Goal: Task Accomplishment & Management: Manage account settings

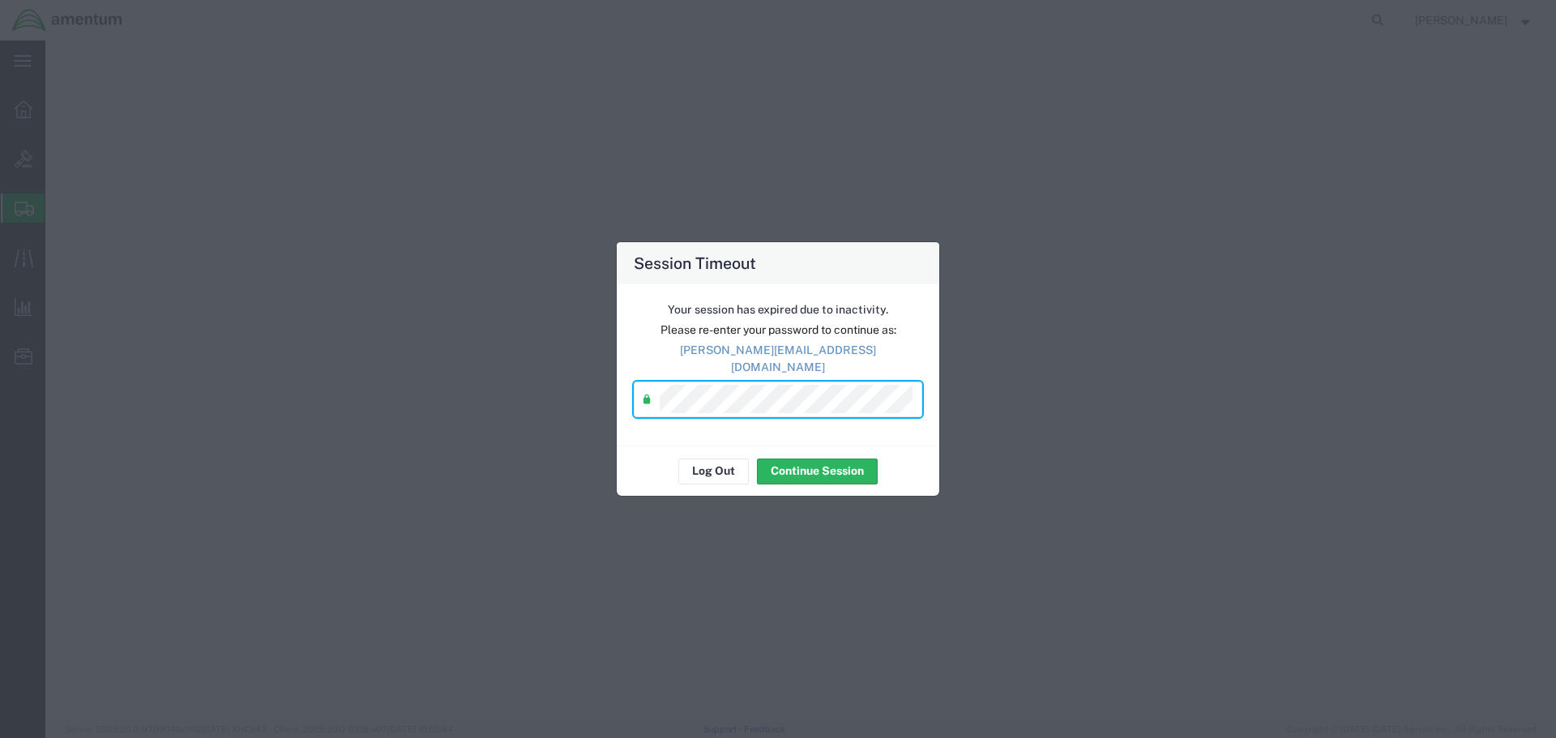
select select "53953"
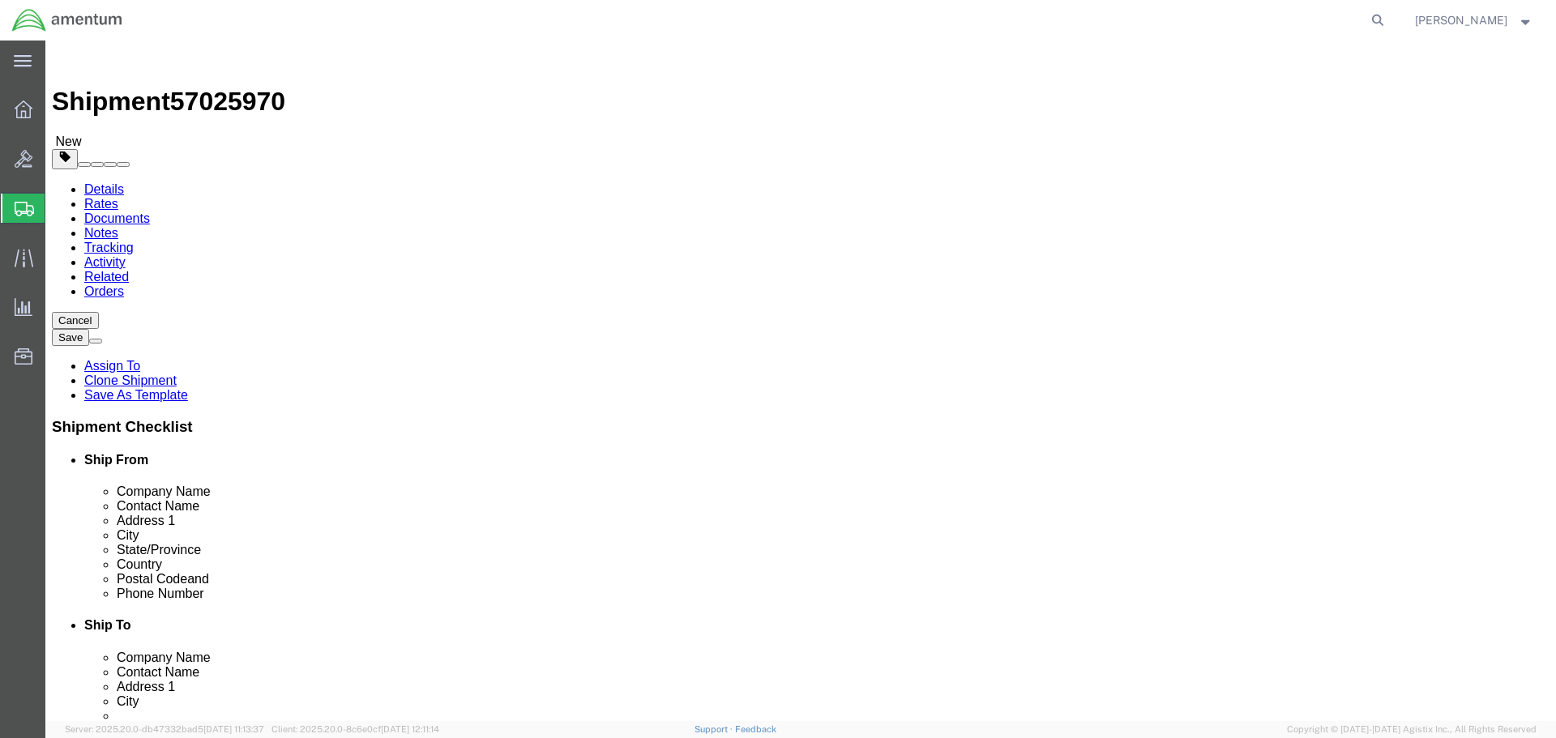
select select "53953"
select select
click link "Rates"
click at [84, 182] on link "Details" at bounding box center [104, 189] width 40 height 14
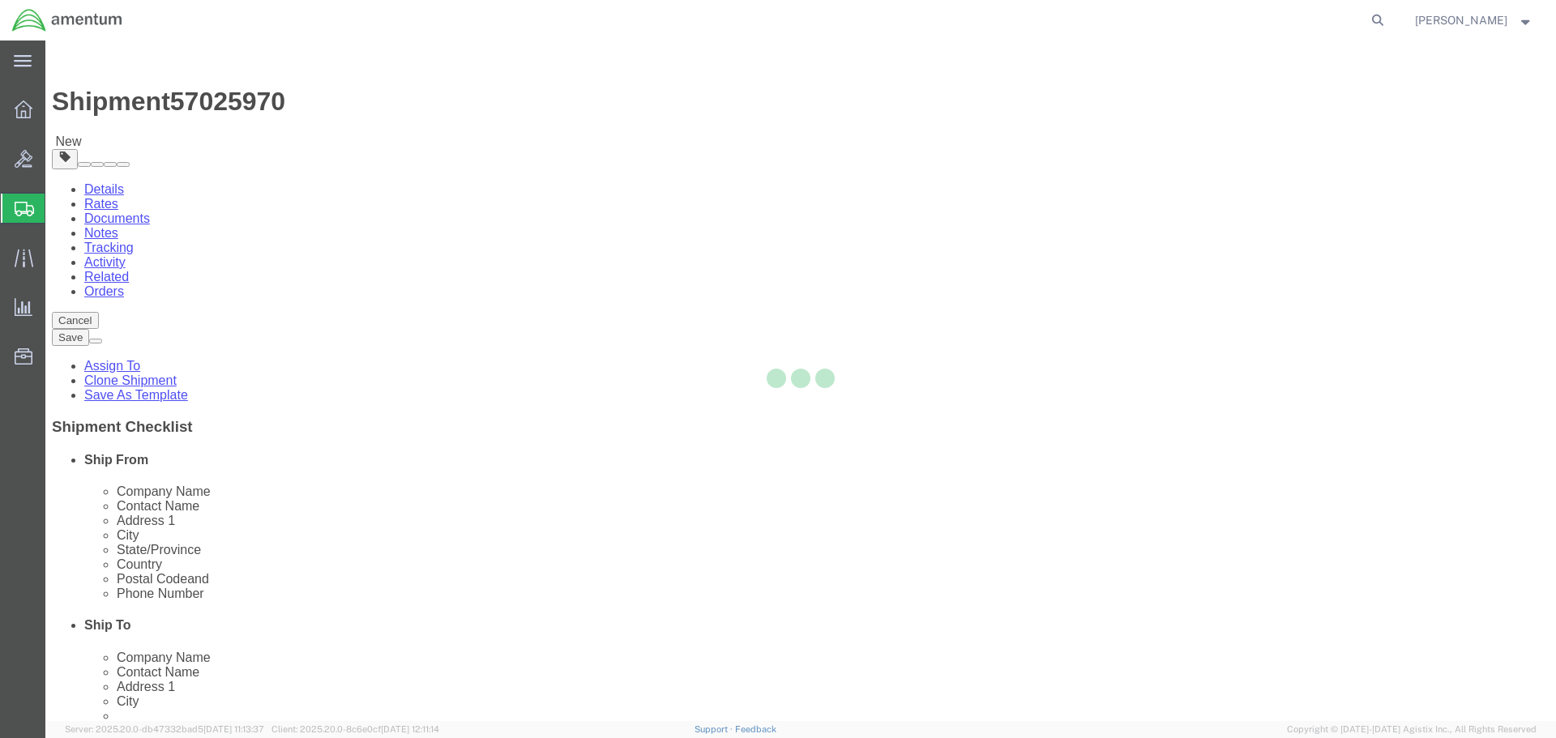
select select "53953"
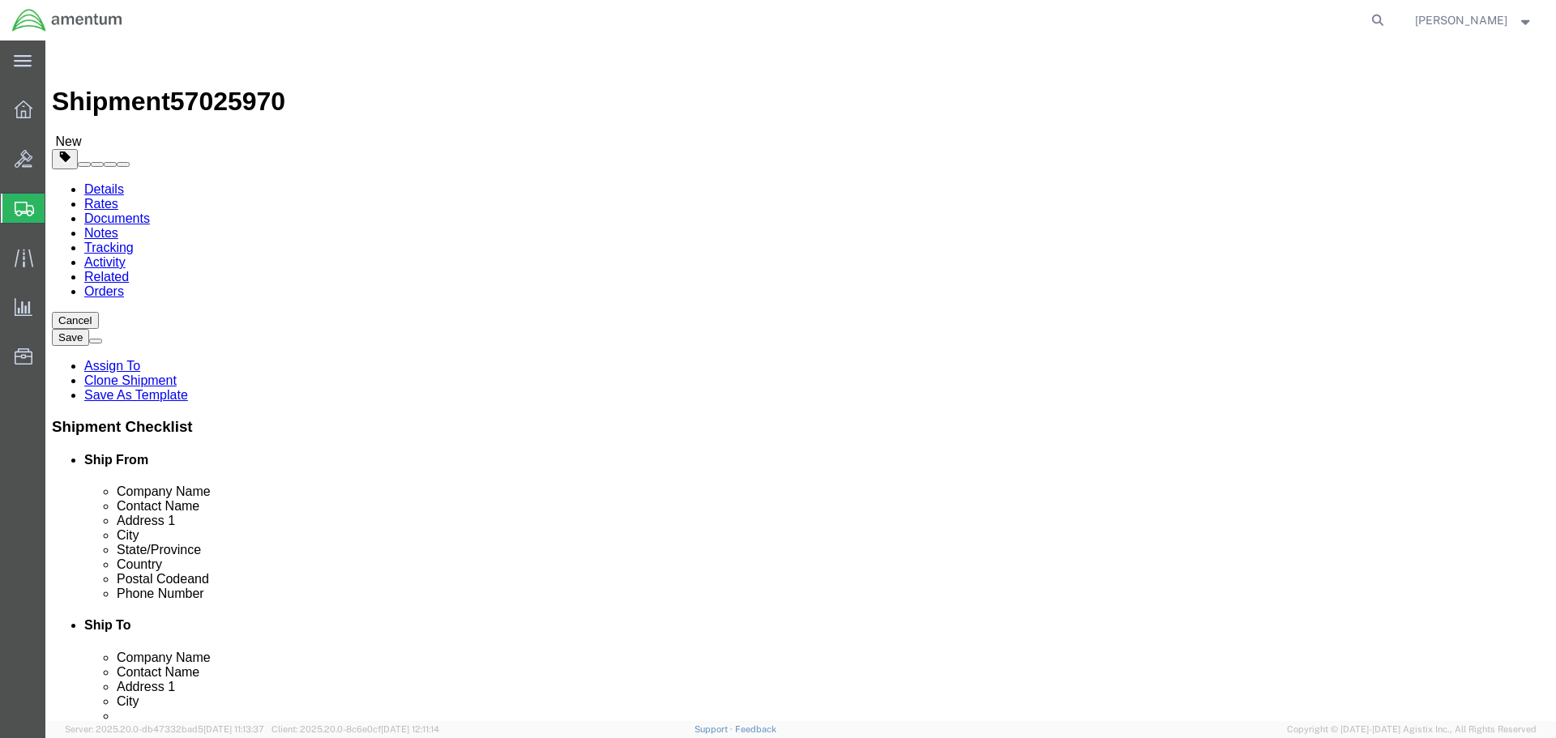
click span "Intl. Incoterms"
click span "Bill Taxes To"
click span "Control/Exempt"
click div "Shipment Information Package Information Special Services"
click link "Special Services"
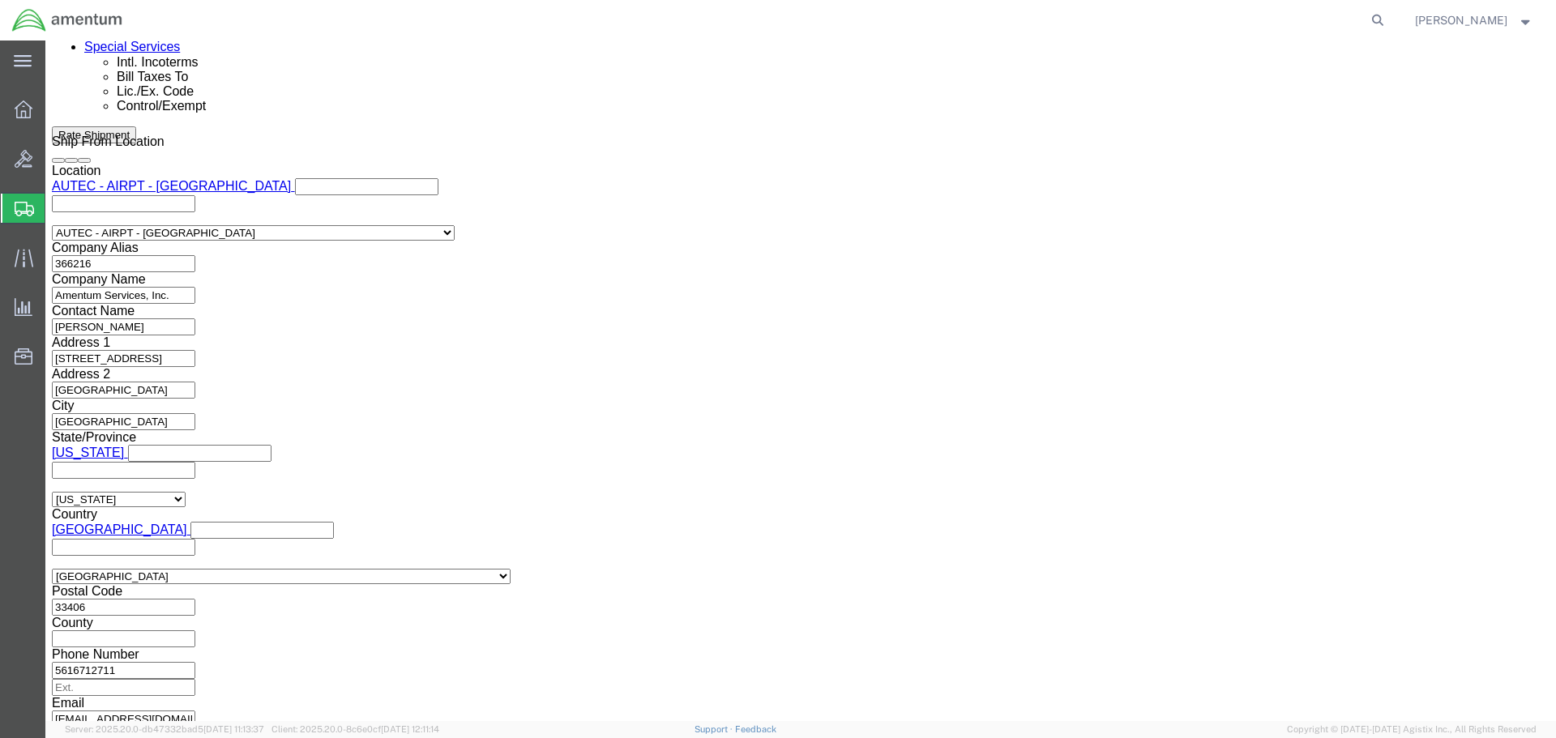
scroll to position [1297, 0]
